Goal: Task Accomplishment & Management: Manage account settings

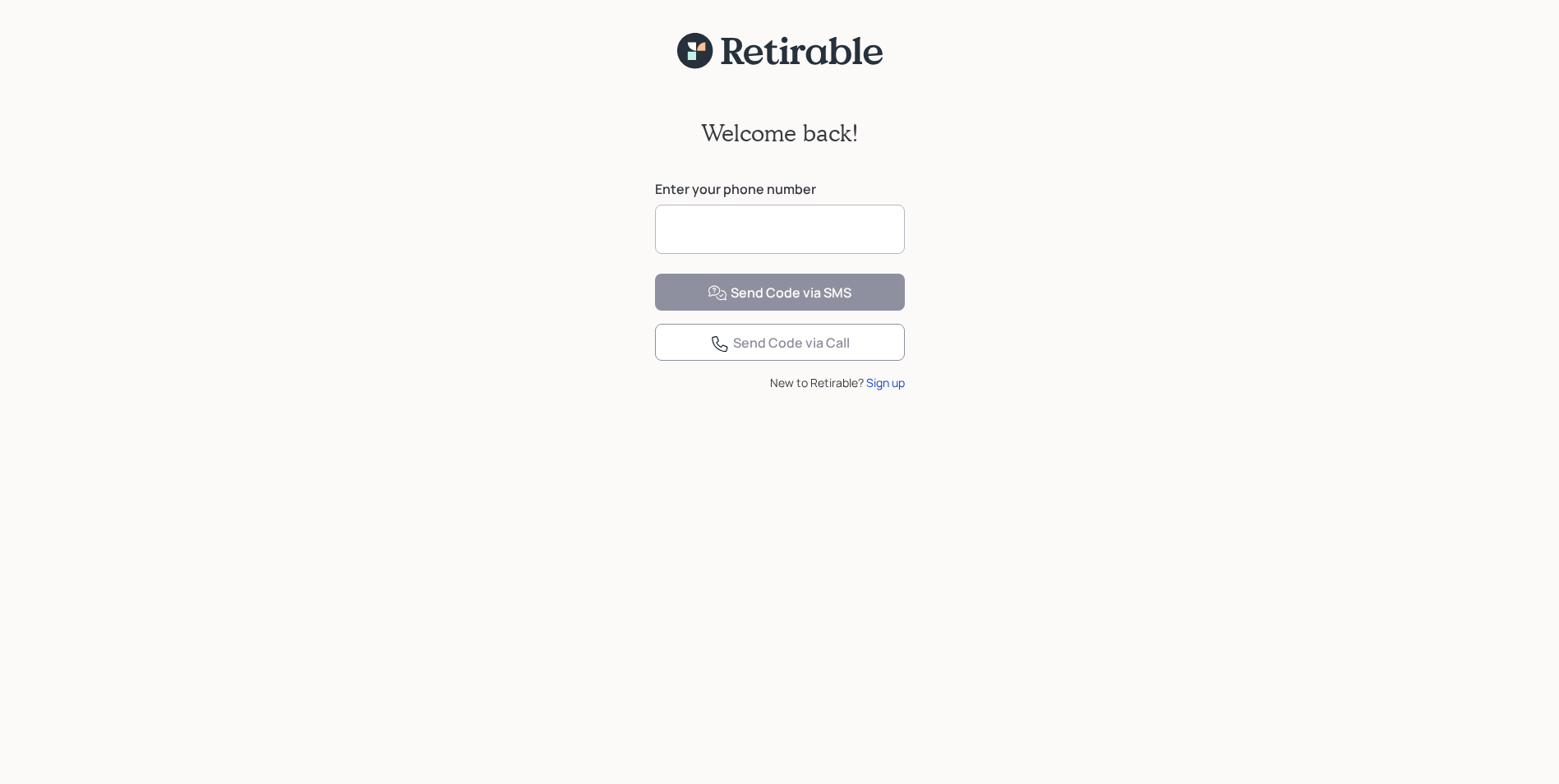
click at [693, 237] on input at bounding box center [780, 229] width 250 height 49
type input "**********"
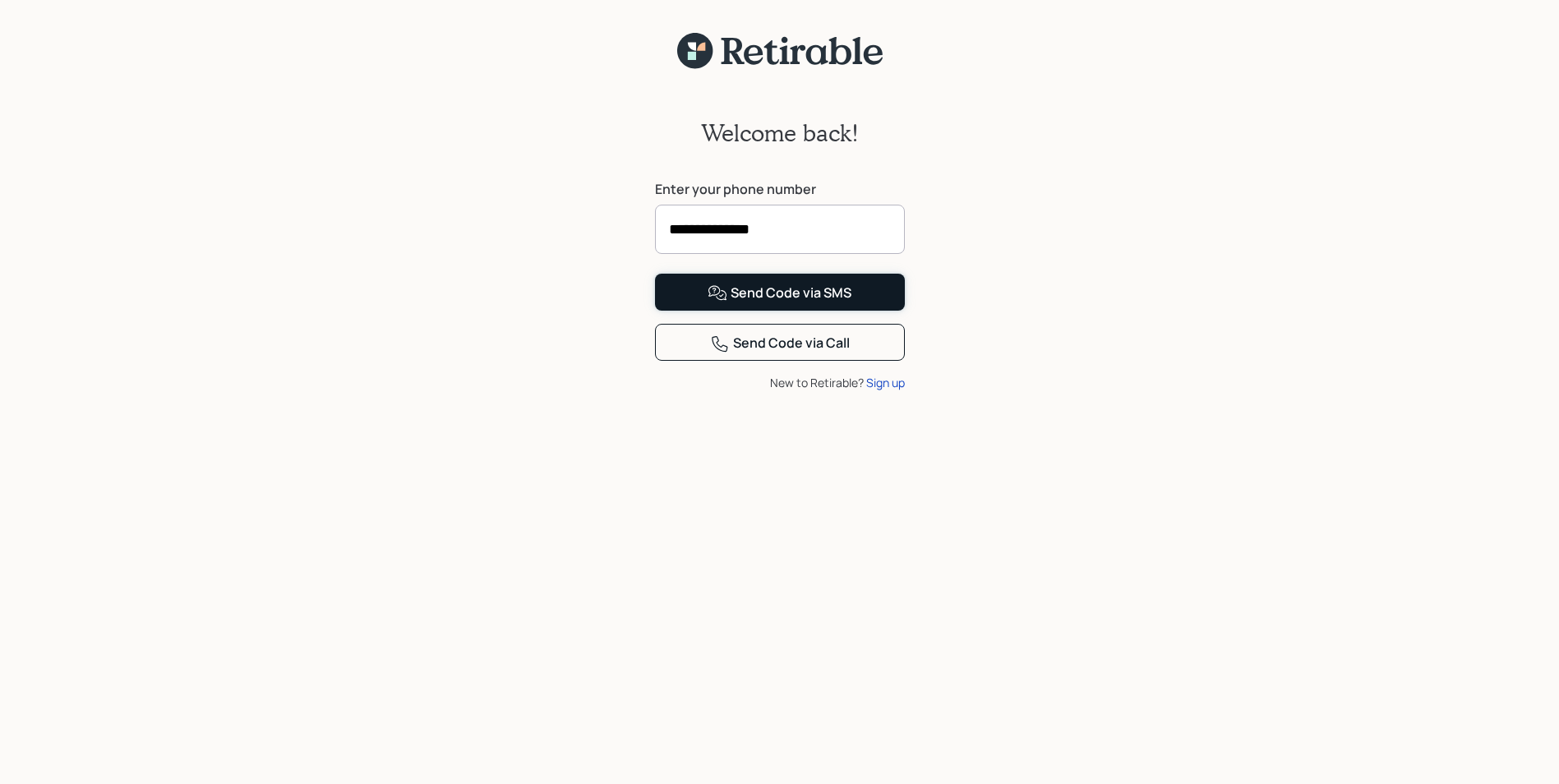
click at [730, 304] on div "Send Code via SMS" at bounding box center [780, 292] width 143 height 20
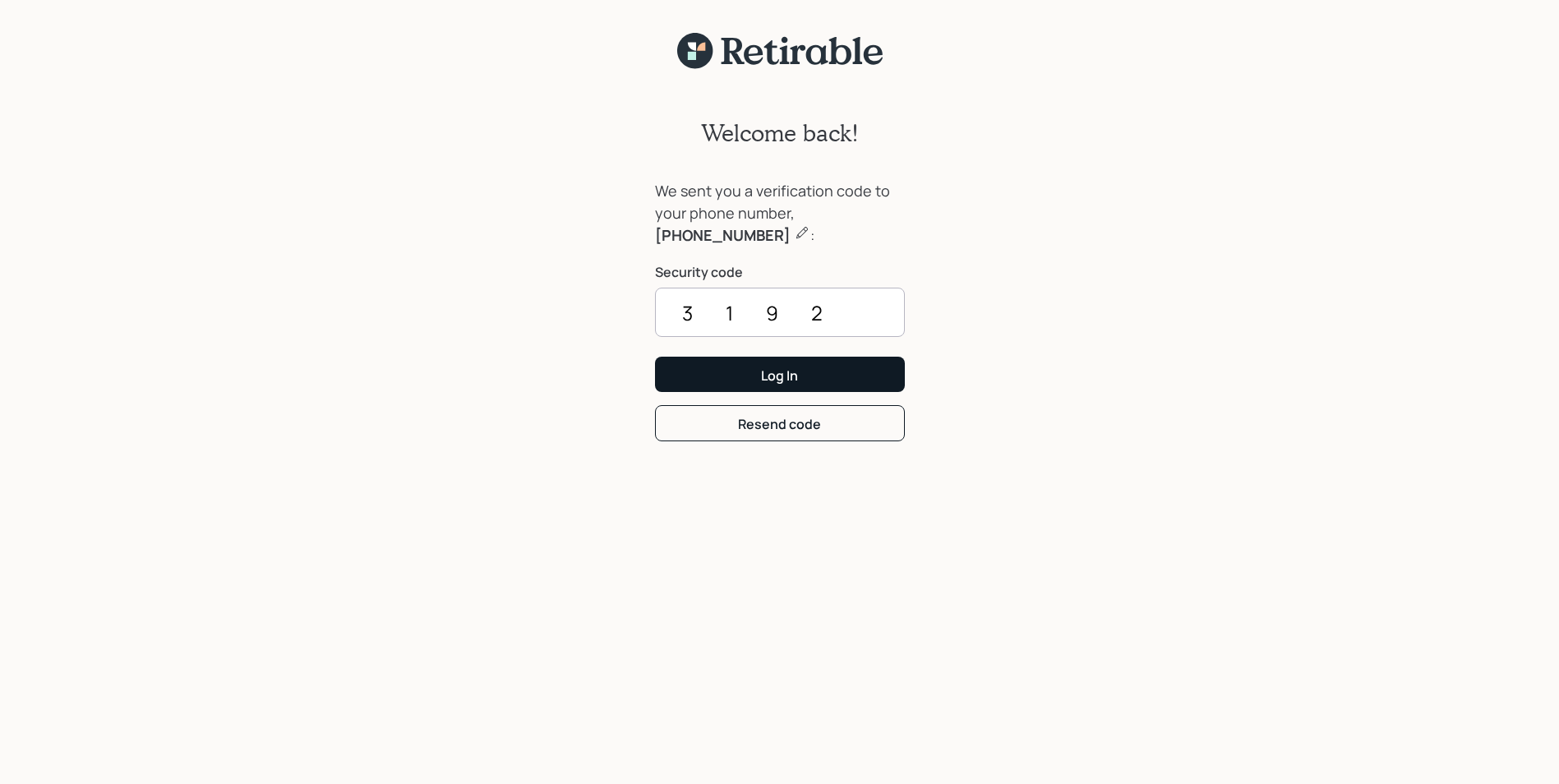
type input "3192"
click at [758, 377] on button "Log In" at bounding box center [780, 374] width 250 height 35
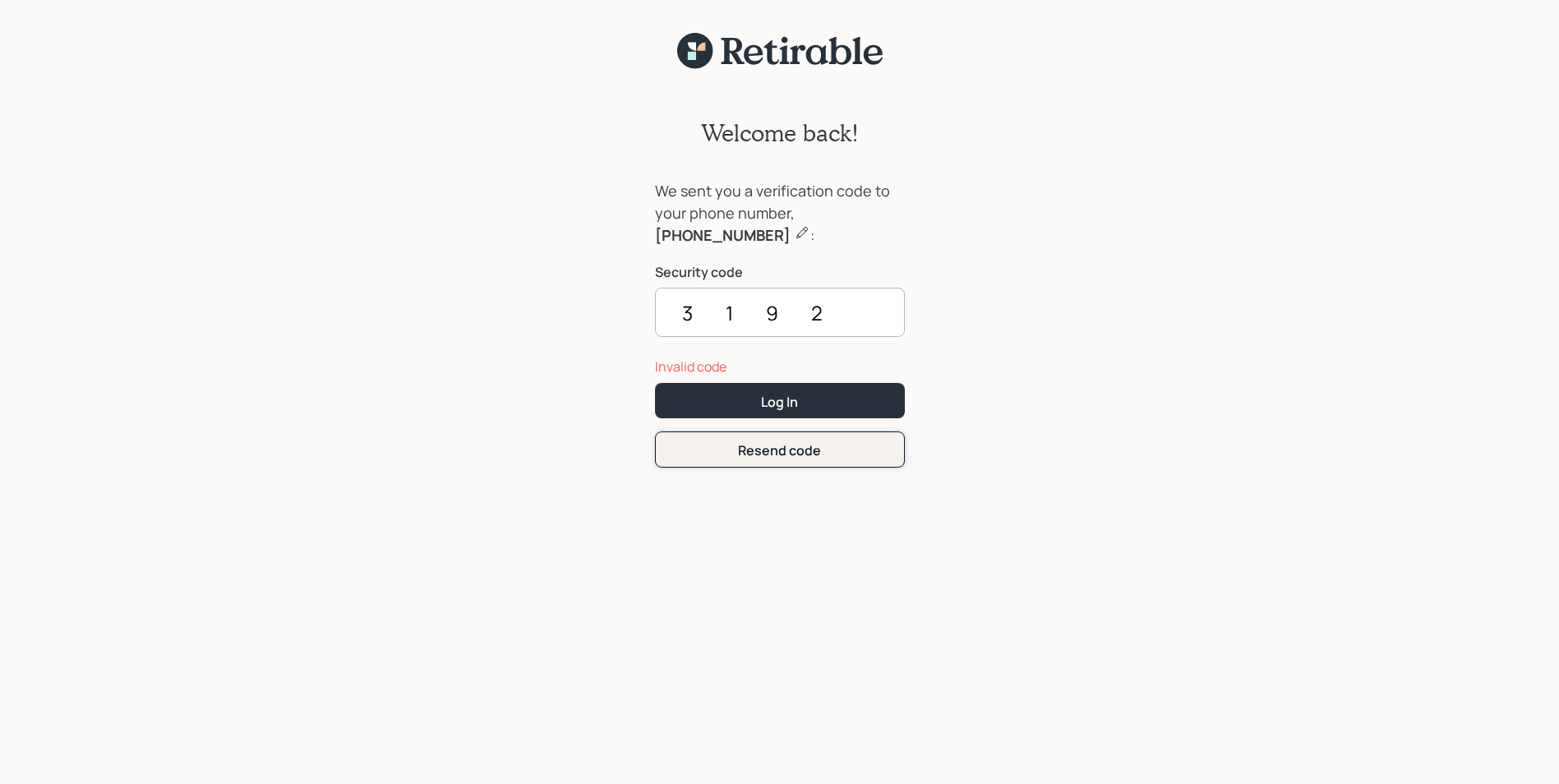
click at [780, 457] on div "Resend code" at bounding box center [779, 450] width 83 height 18
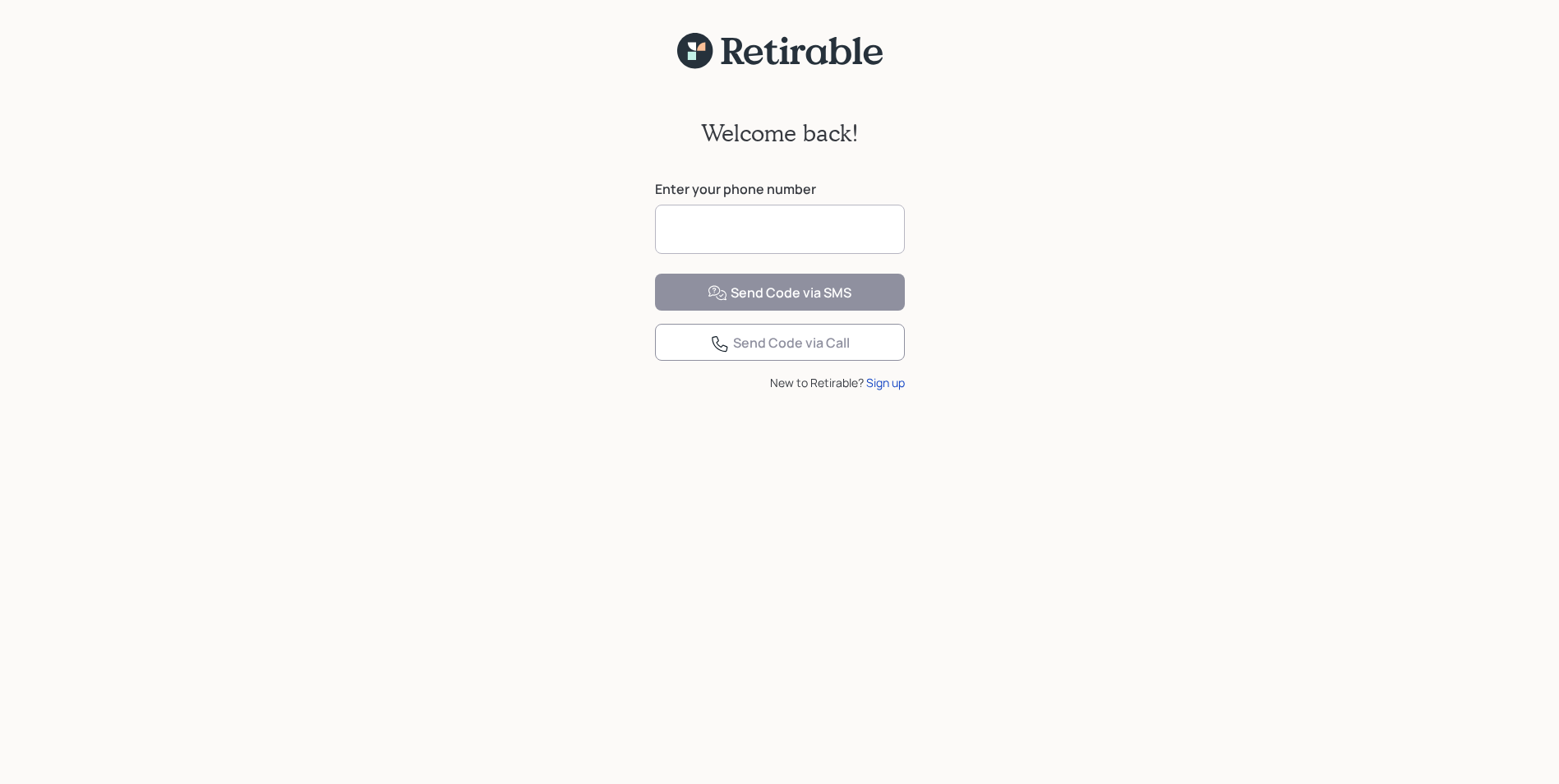
click at [698, 223] on input at bounding box center [780, 229] width 250 height 49
type input "**********"
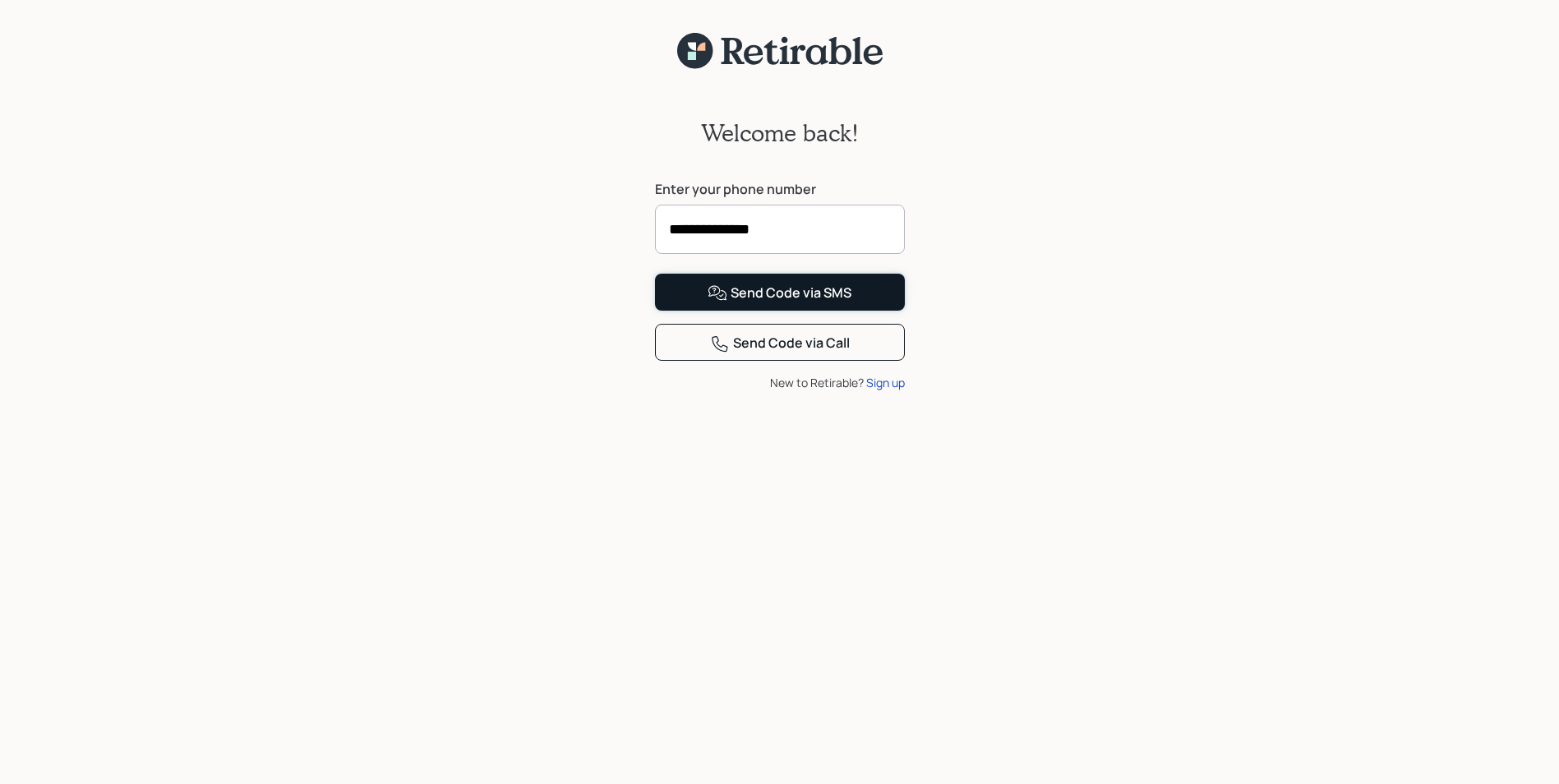
click at [725, 304] on icon at bounding box center [717, 292] width 20 height 20
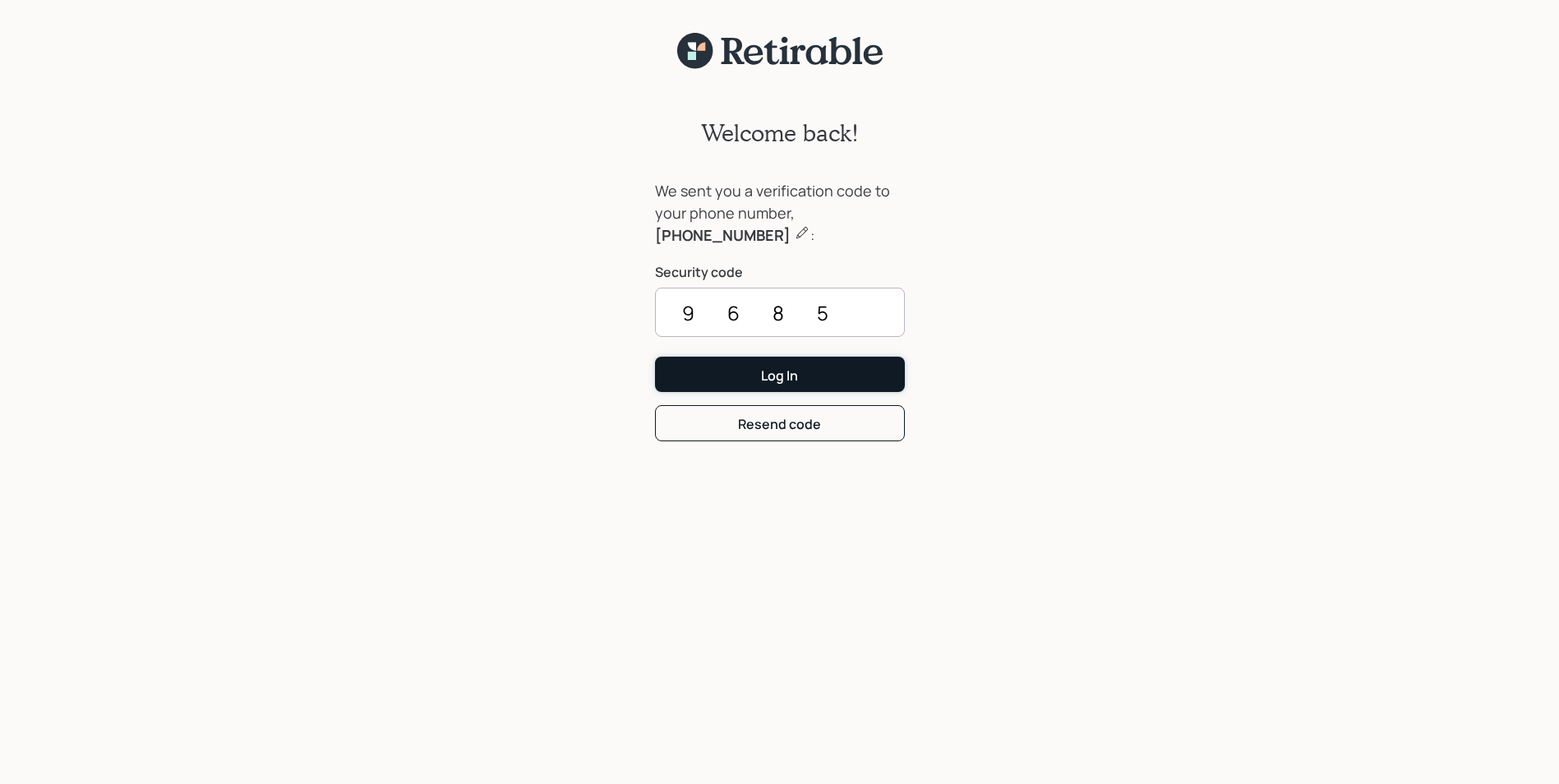
click at [841, 366] on button "Log In" at bounding box center [780, 374] width 250 height 35
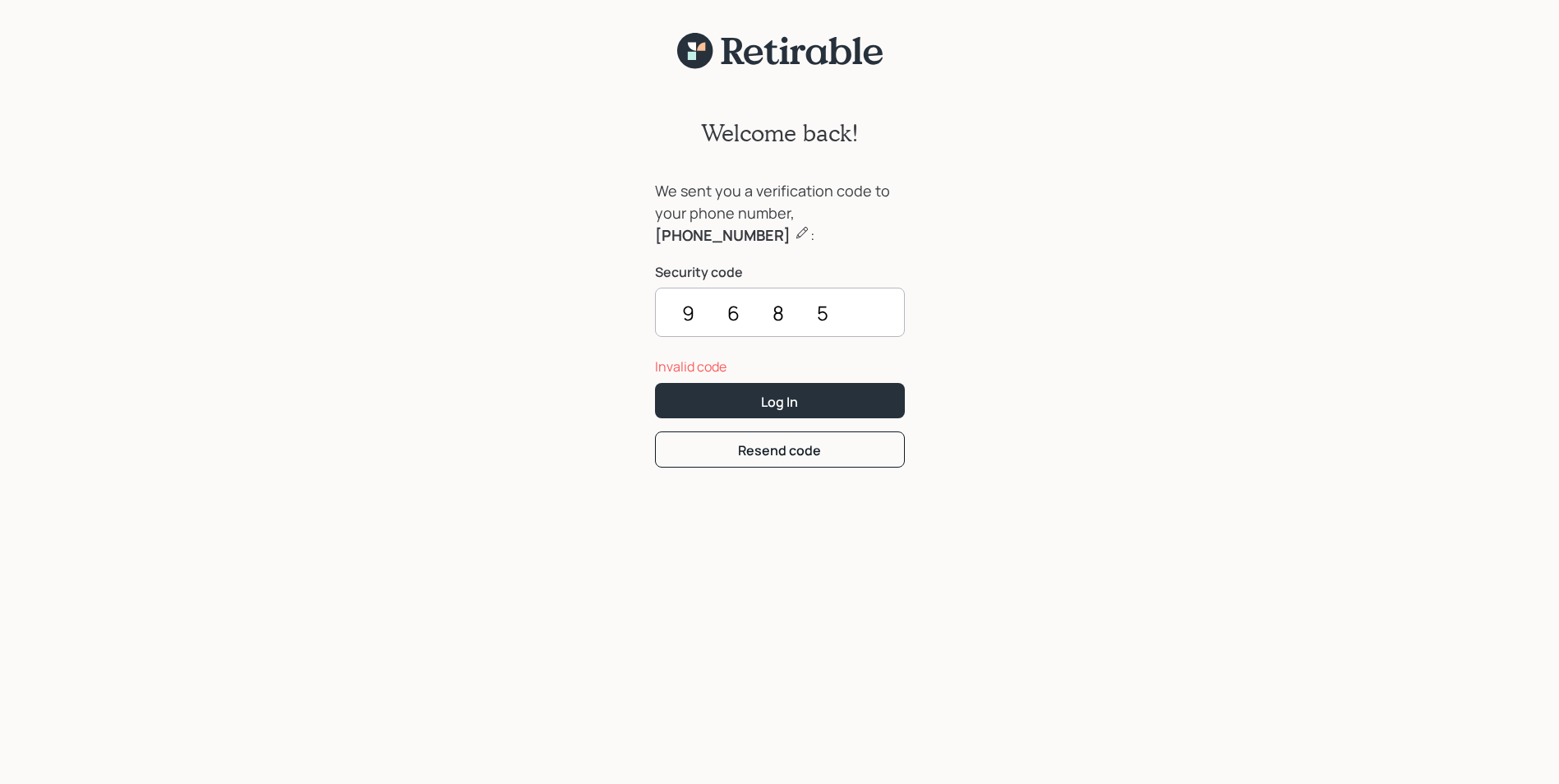
click at [837, 318] on input "9685" at bounding box center [780, 312] width 250 height 49
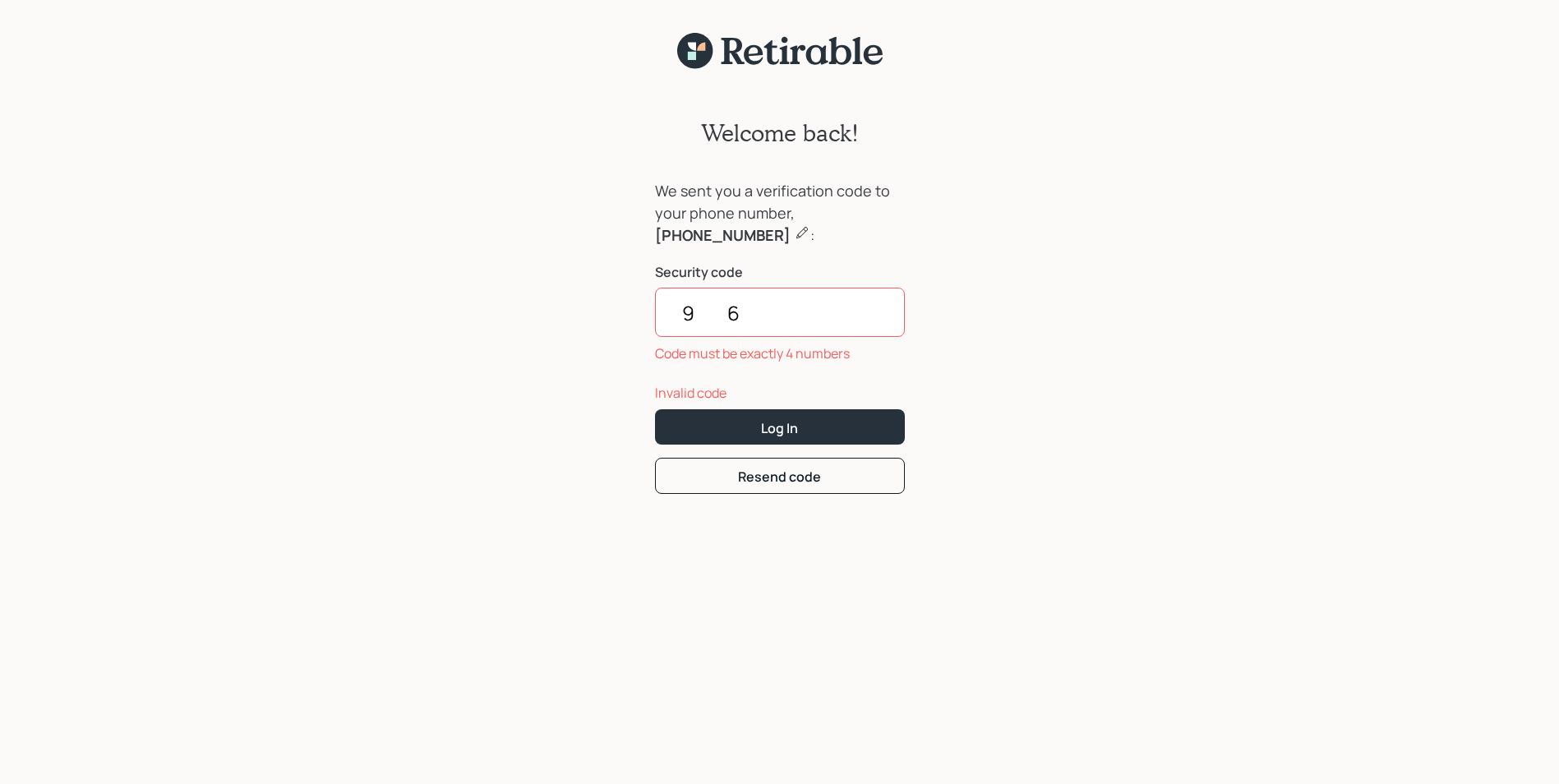
type input "9"
type input "9685"
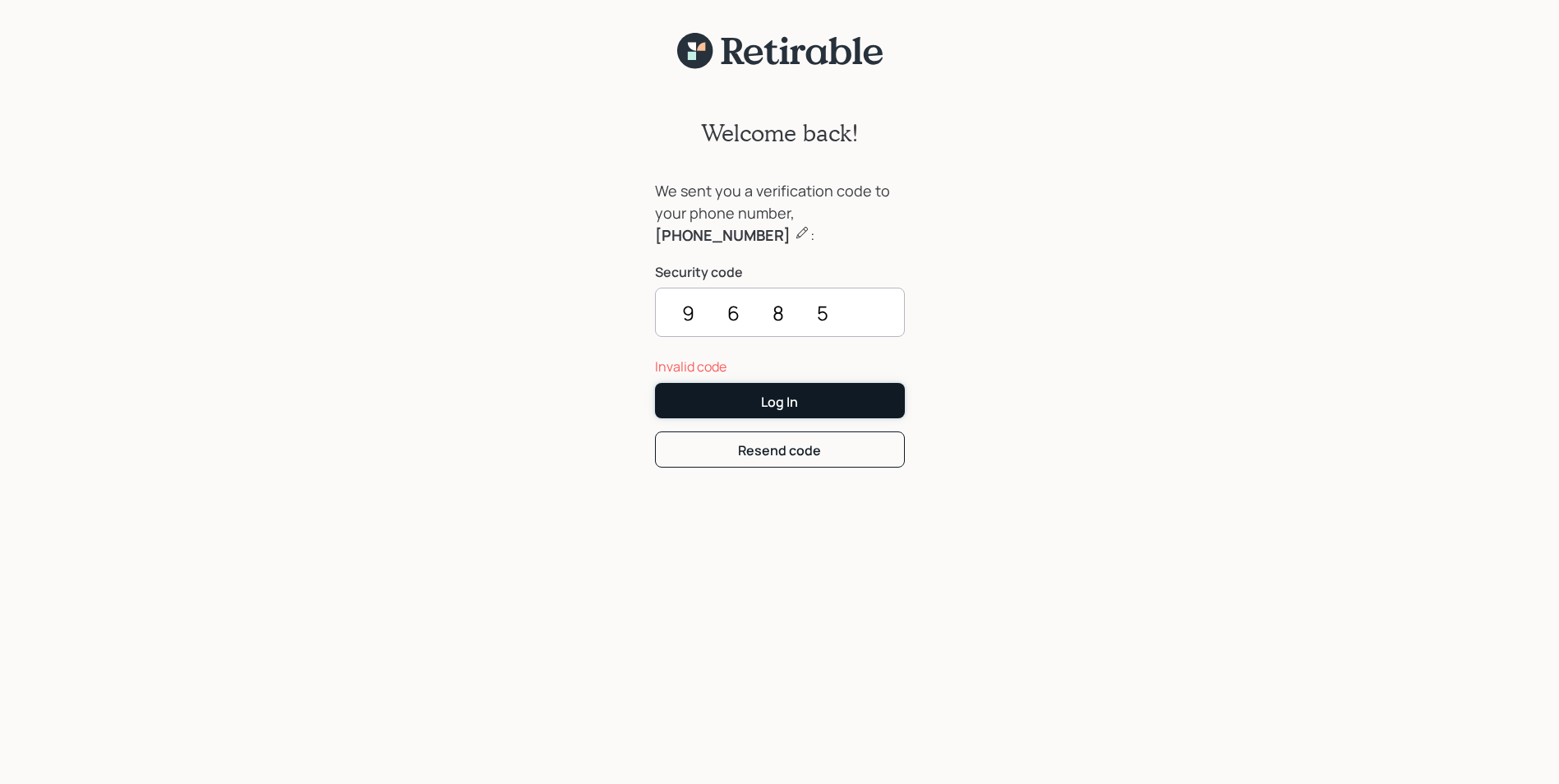
click at [877, 397] on button "Log In" at bounding box center [780, 400] width 250 height 35
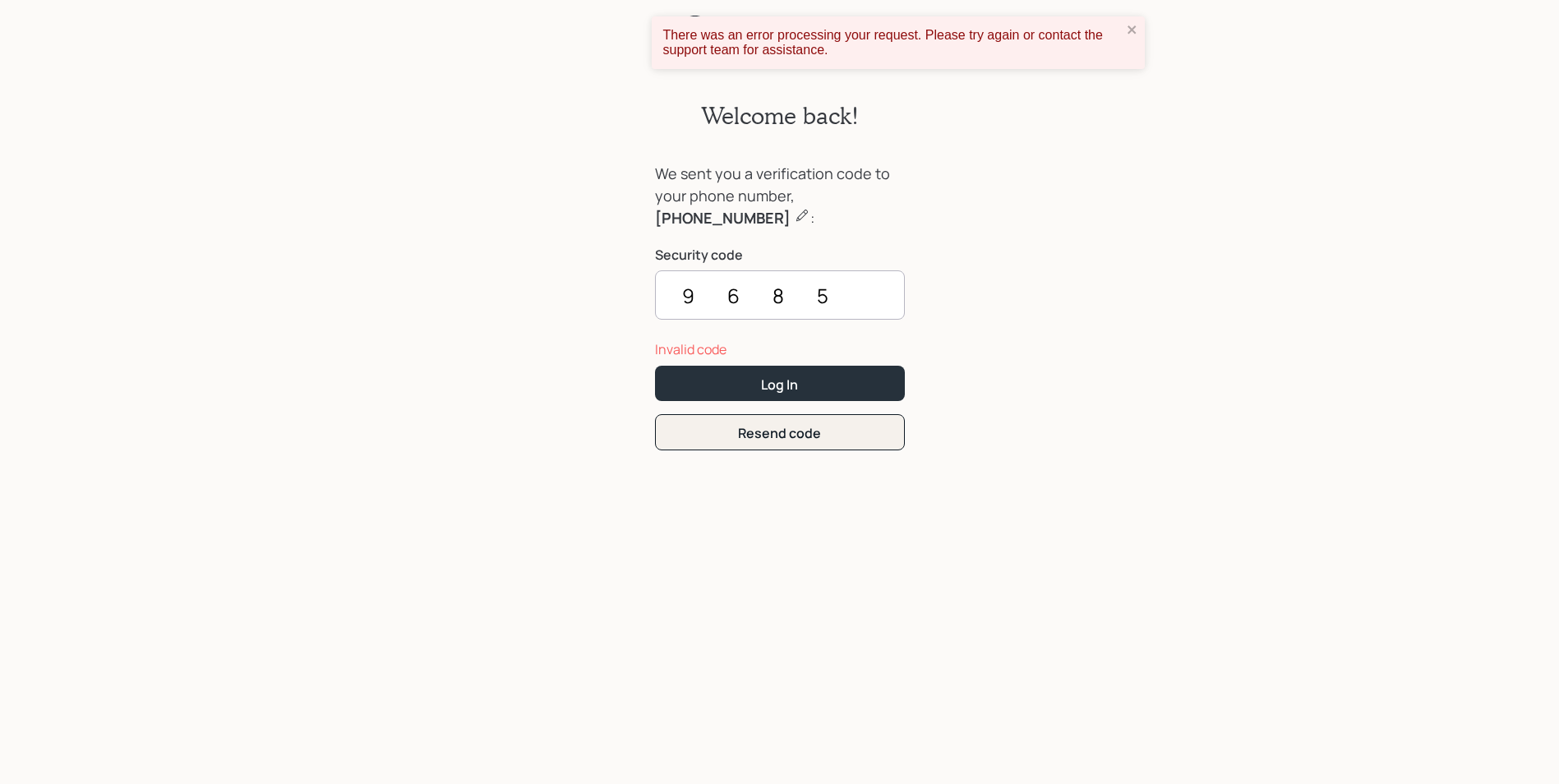
scroll to position [20, 0]
